Goal: Navigation & Orientation: Find specific page/section

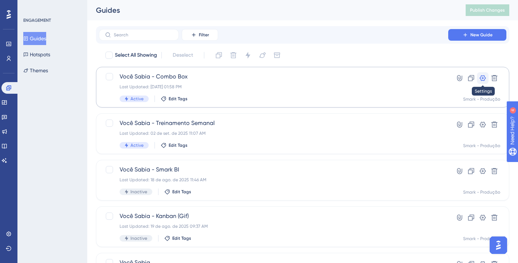
click at [481, 75] on icon at bounding box center [482, 78] width 7 height 7
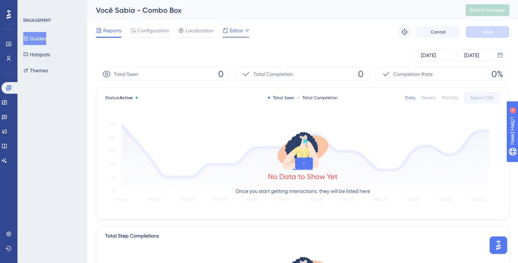
click at [237, 33] on span "Editor" at bounding box center [236, 30] width 13 height 9
